Goal: Transaction & Acquisition: Purchase product/service

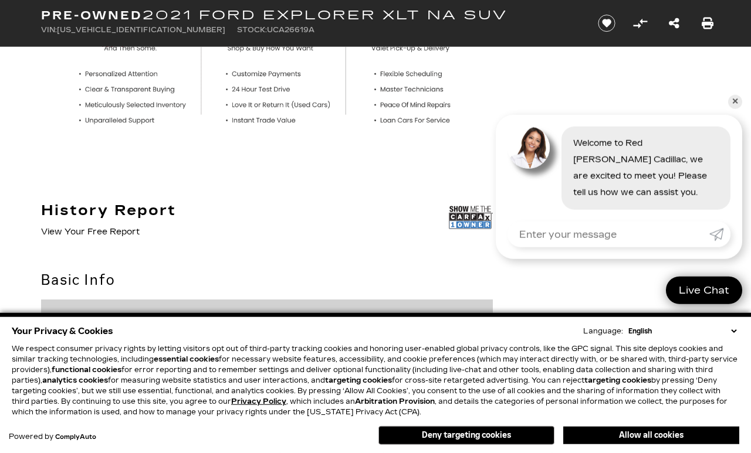
scroll to position [492, 0]
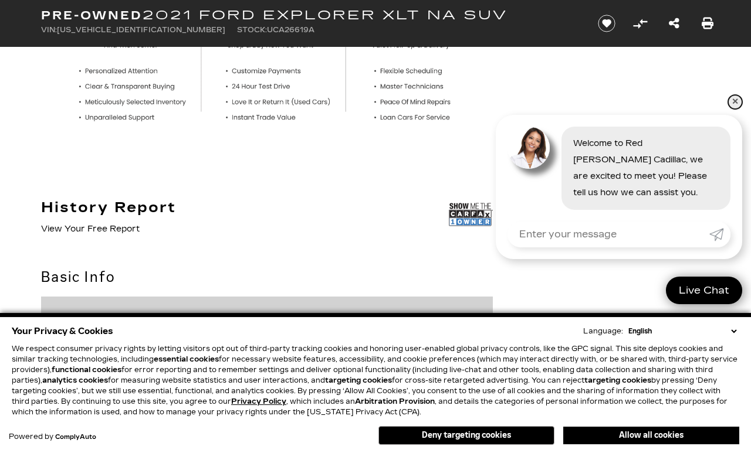
click at [735, 109] on link "✕" at bounding box center [735, 102] width 14 height 14
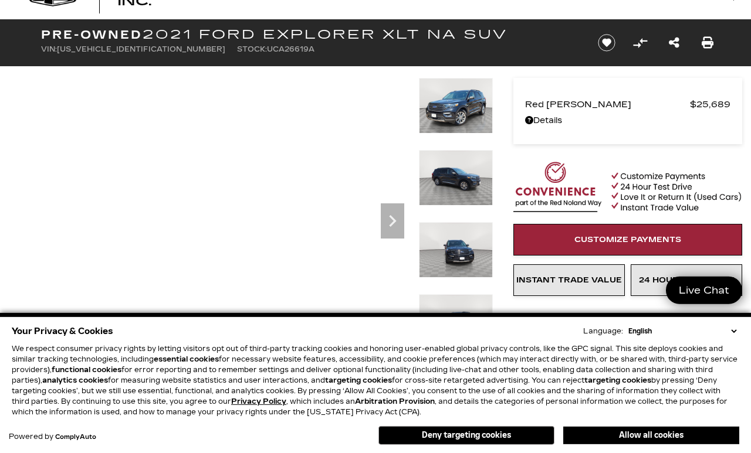
scroll to position [0, 0]
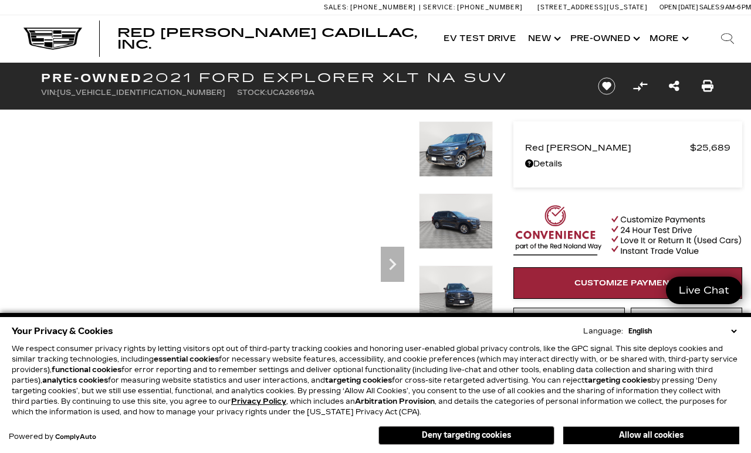
click at [467, 152] on img at bounding box center [456, 149] width 74 height 56
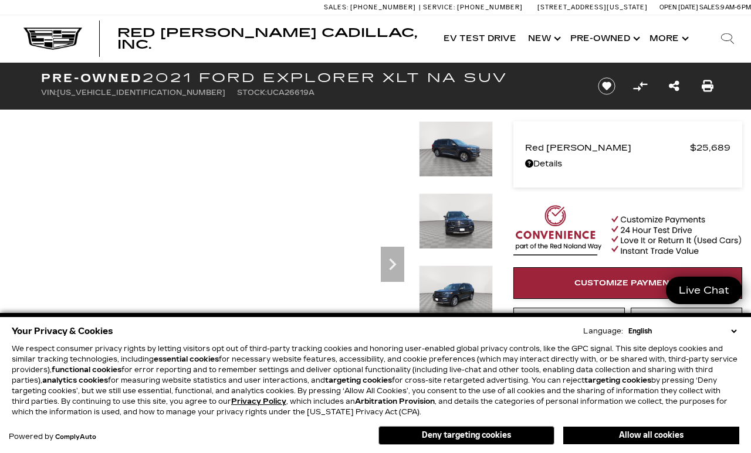
click at [467, 194] on div at bounding box center [456, 157] width 74 height 72
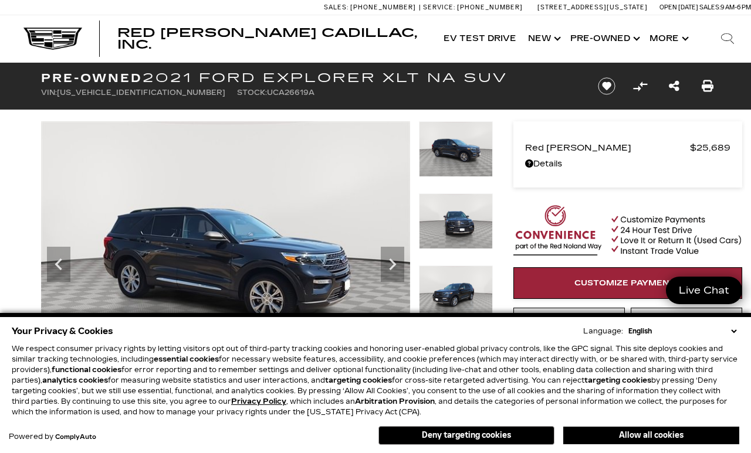
click at [303, 202] on img at bounding box center [225, 259] width 369 height 277
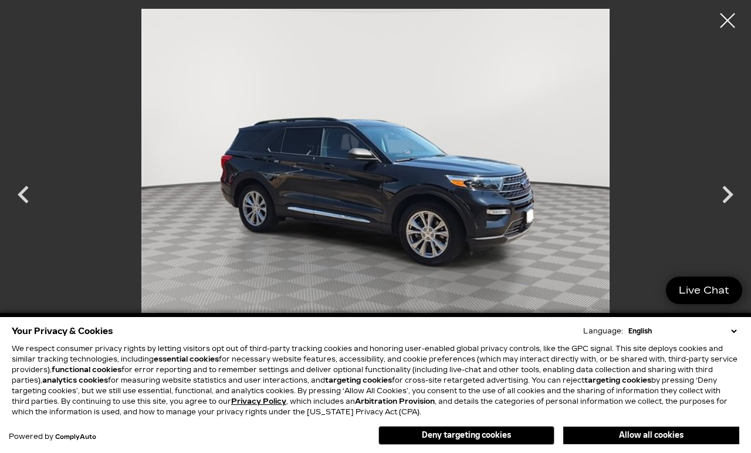
click at [726, 204] on icon "Next" at bounding box center [727, 194] width 35 height 35
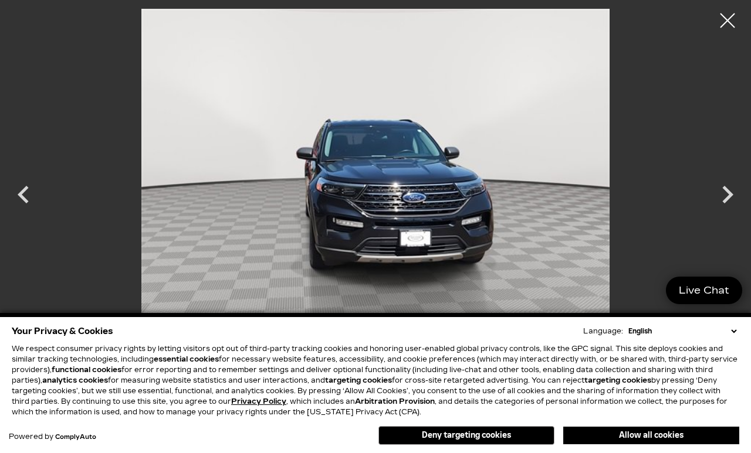
click at [726, 198] on icon "Next" at bounding box center [727, 195] width 11 height 18
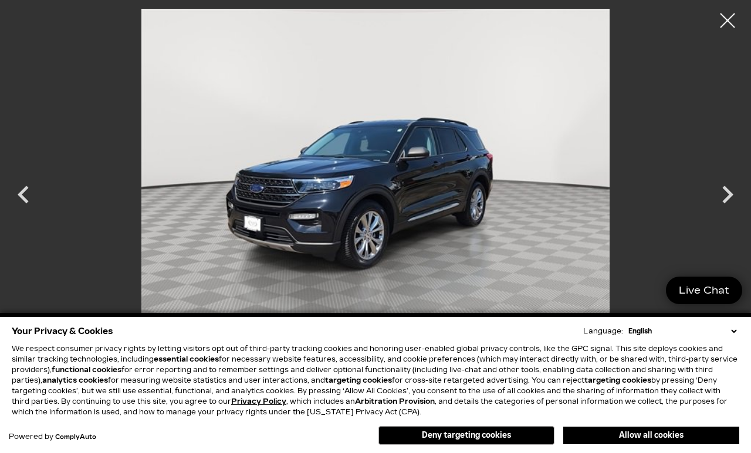
click at [723, 196] on icon "Next" at bounding box center [727, 194] width 35 height 35
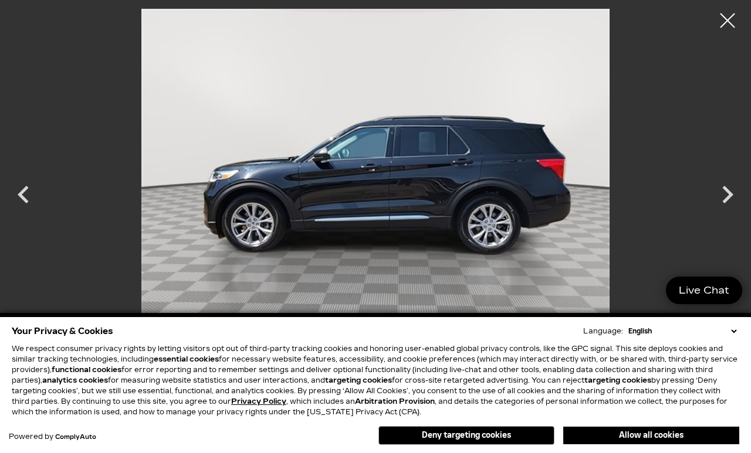
click at [723, 206] on icon "Next" at bounding box center [727, 194] width 35 height 35
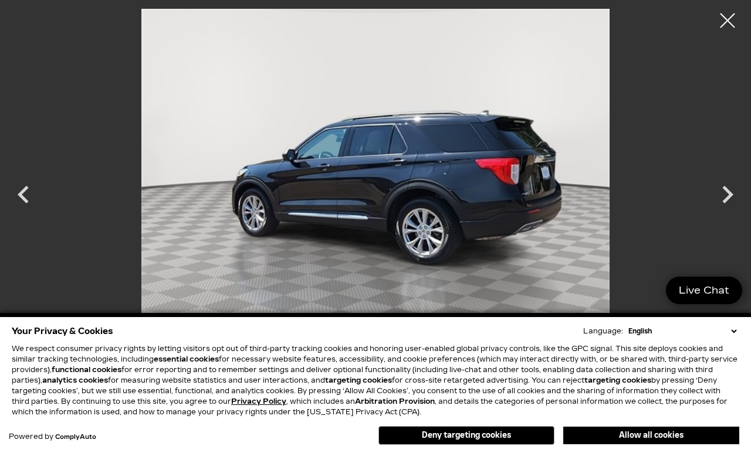
click at [726, 208] on icon "Next" at bounding box center [727, 194] width 35 height 35
